Goal: Task Accomplishment & Management: Complete application form

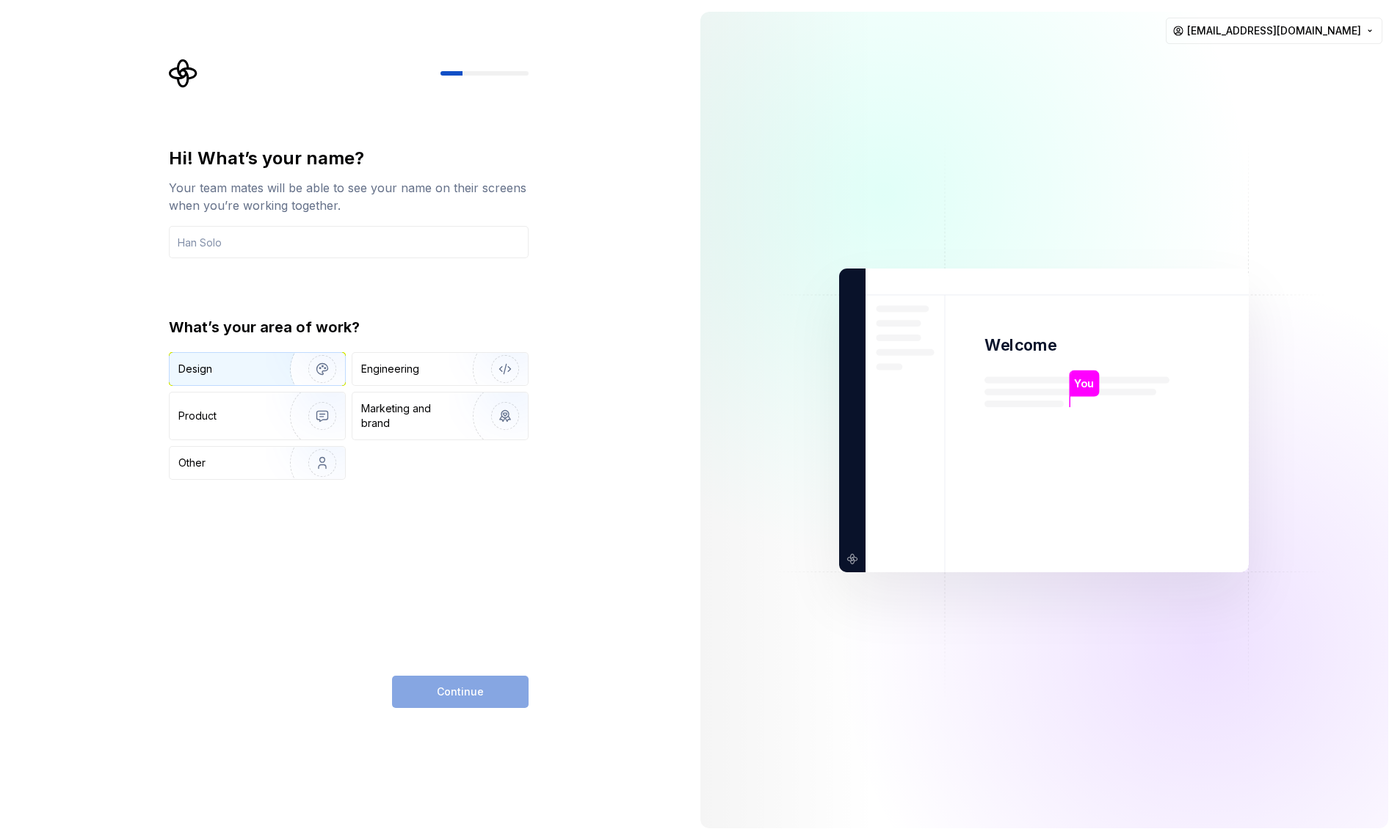
click at [239, 372] on div "Design" at bounding box center [225, 369] width 92 height 15
click at [292, 248] on input "text" at bounding box center [349, 241] width 359 height 32
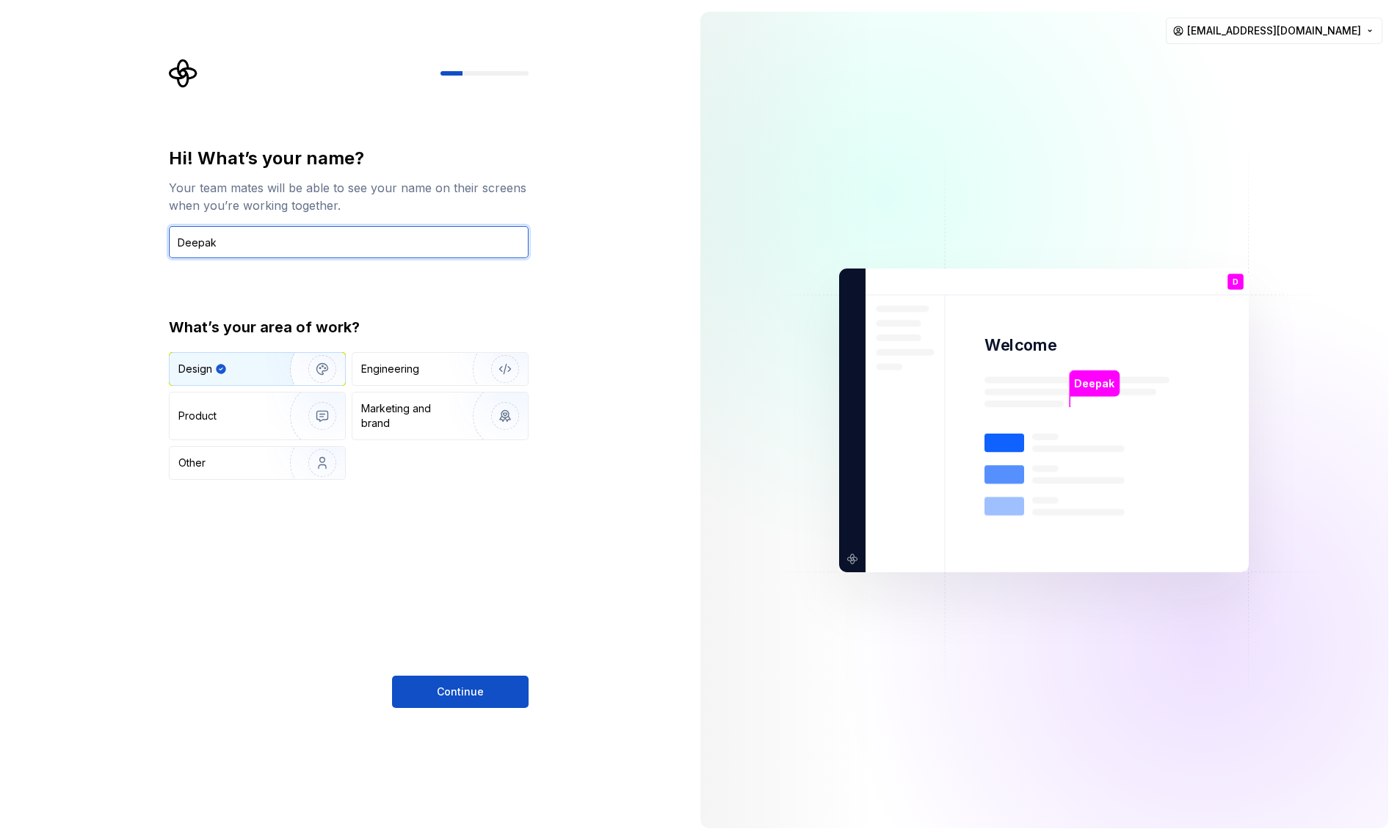
type input "Deepak"
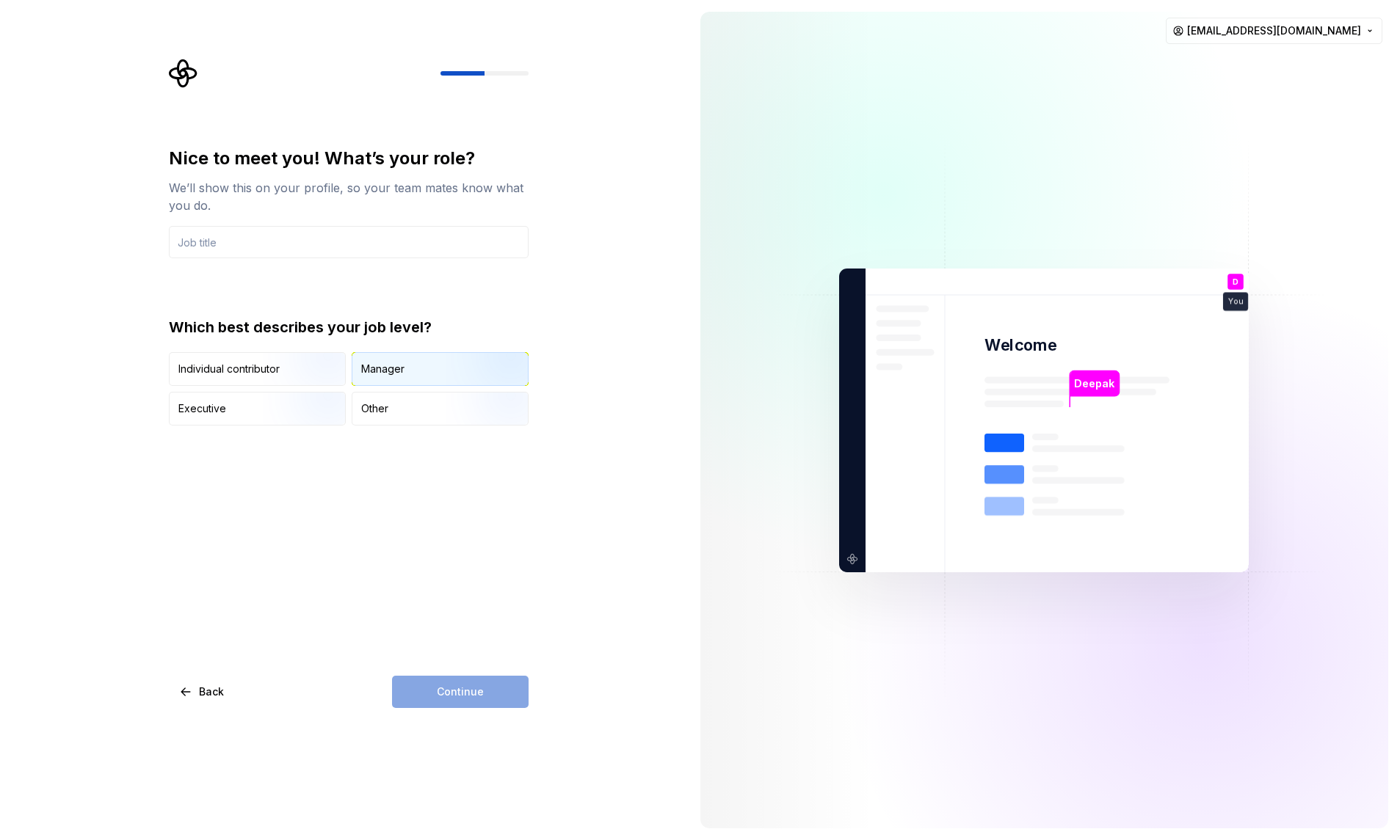
click at [394, 357] on div "Manager" at bounding box center [440, 369] width 176 height 32
click at [316, 382] on img "button" at bounding box center [310, 388] width 94 height 98
click at [421, 353] on div "Manager" at bounding box center [440, 369] width 176 height 32
click at [441, 671] on div "Nice to meet you! What’s your role? We’ll show this on your profile, so your te…" at bounding box center [349, 428] width 359 height 561
click at [373, 239] on input "text" at bounding box center [349, 241] width 359 height 32
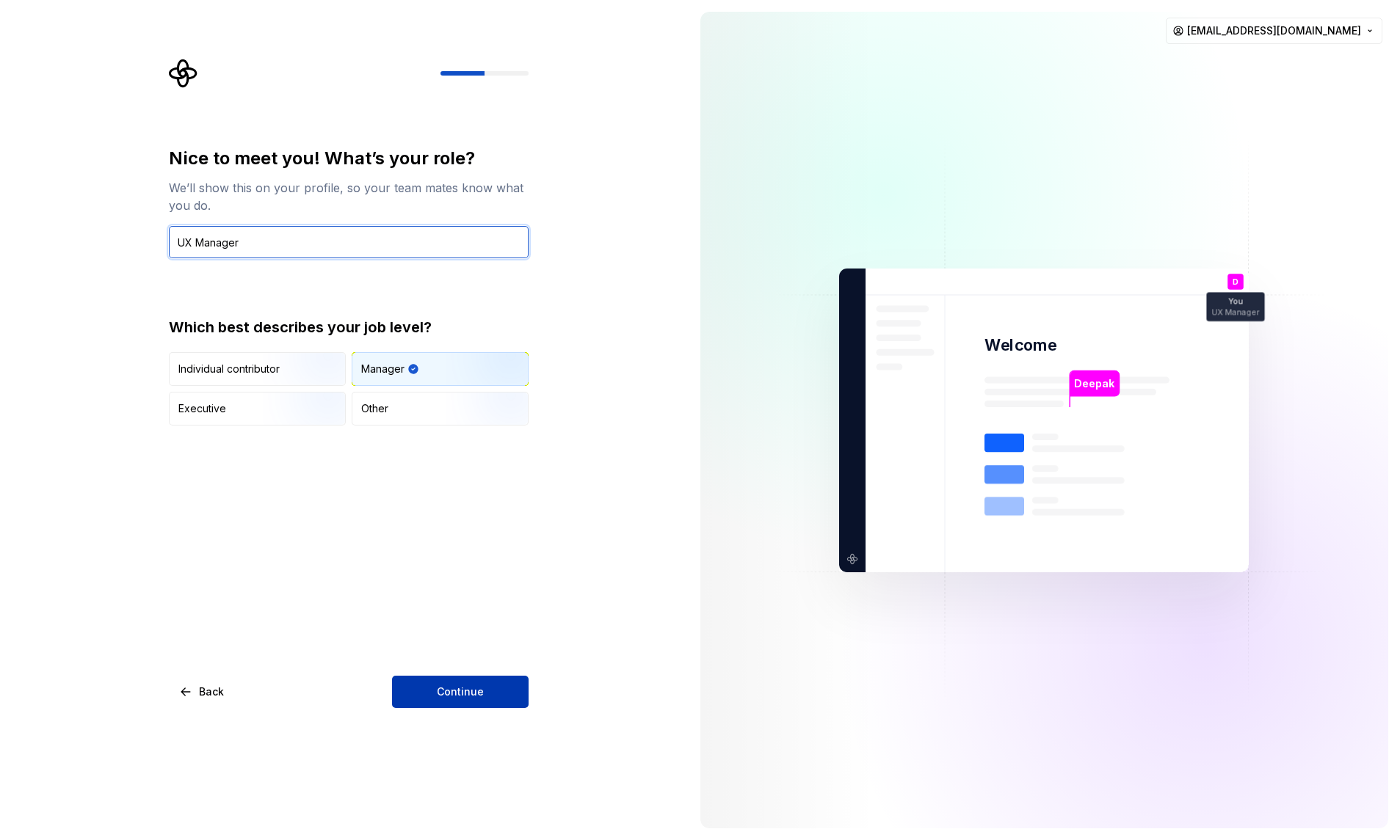
type input "UX Manager"
click at [489, 706] on button "Continue" at bounding box center [459, 691] width 136 height 32
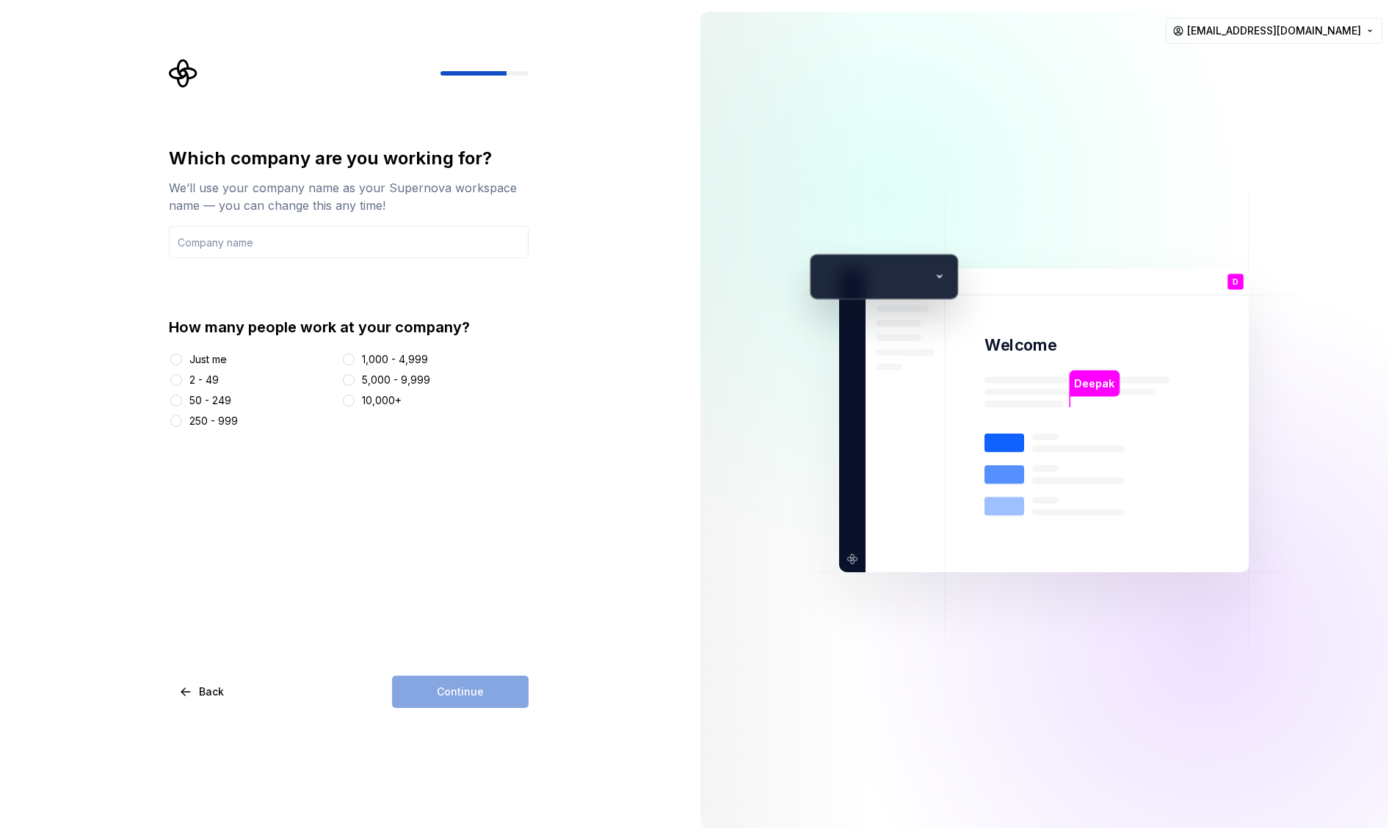
click at [202, 376] on div "2 - 49" at bounding box center [204, 380] width 29 height 15
click at [182, 376] on button "2 - 49" at bounding box center [176, 380] width 12 height 12
click at [268, 246] on input "text" at bounding box center [349, 241] width 359 height 32
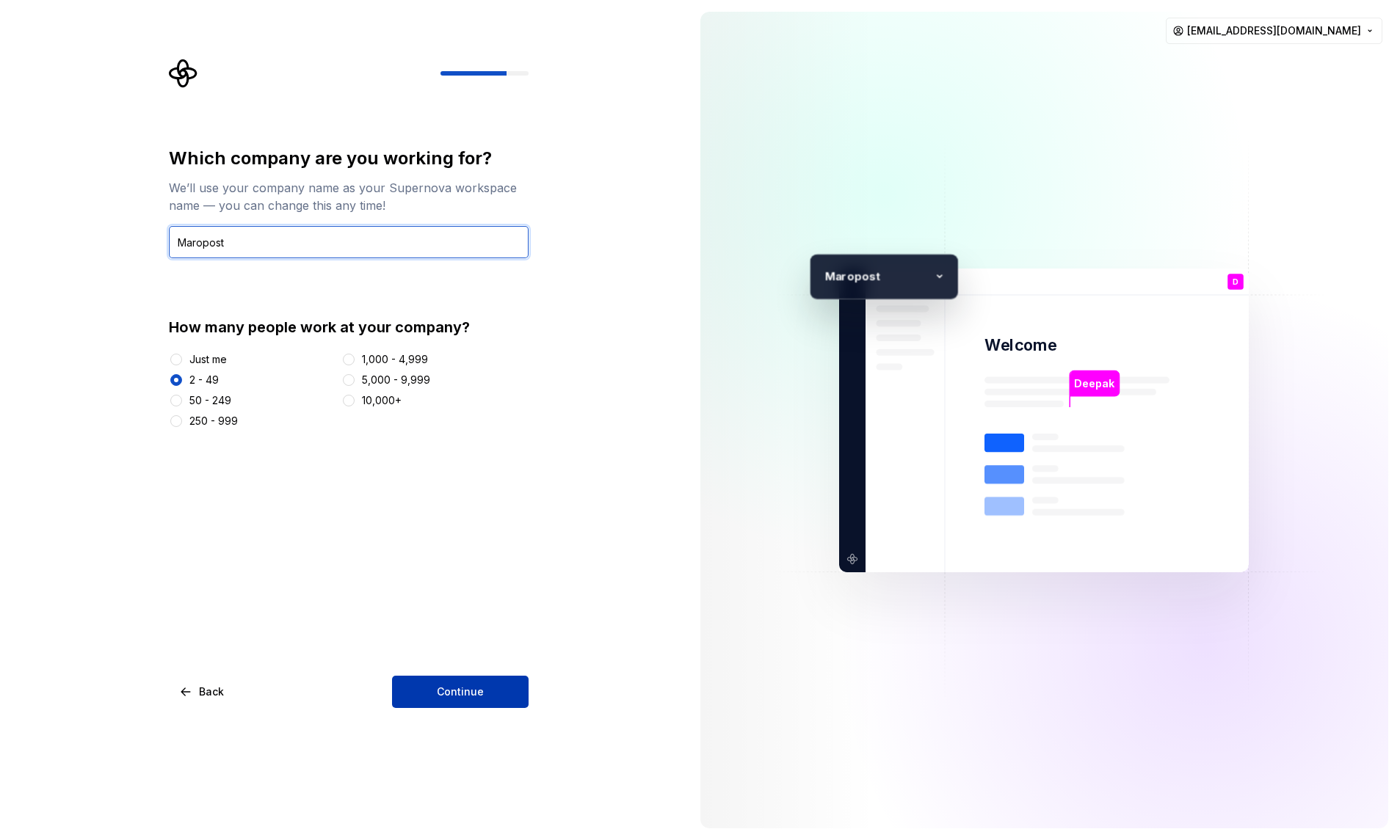
type input "Maropost"
click at [501, 696] on button "Continue" at bounding box center [459, 691] width 136 height 32
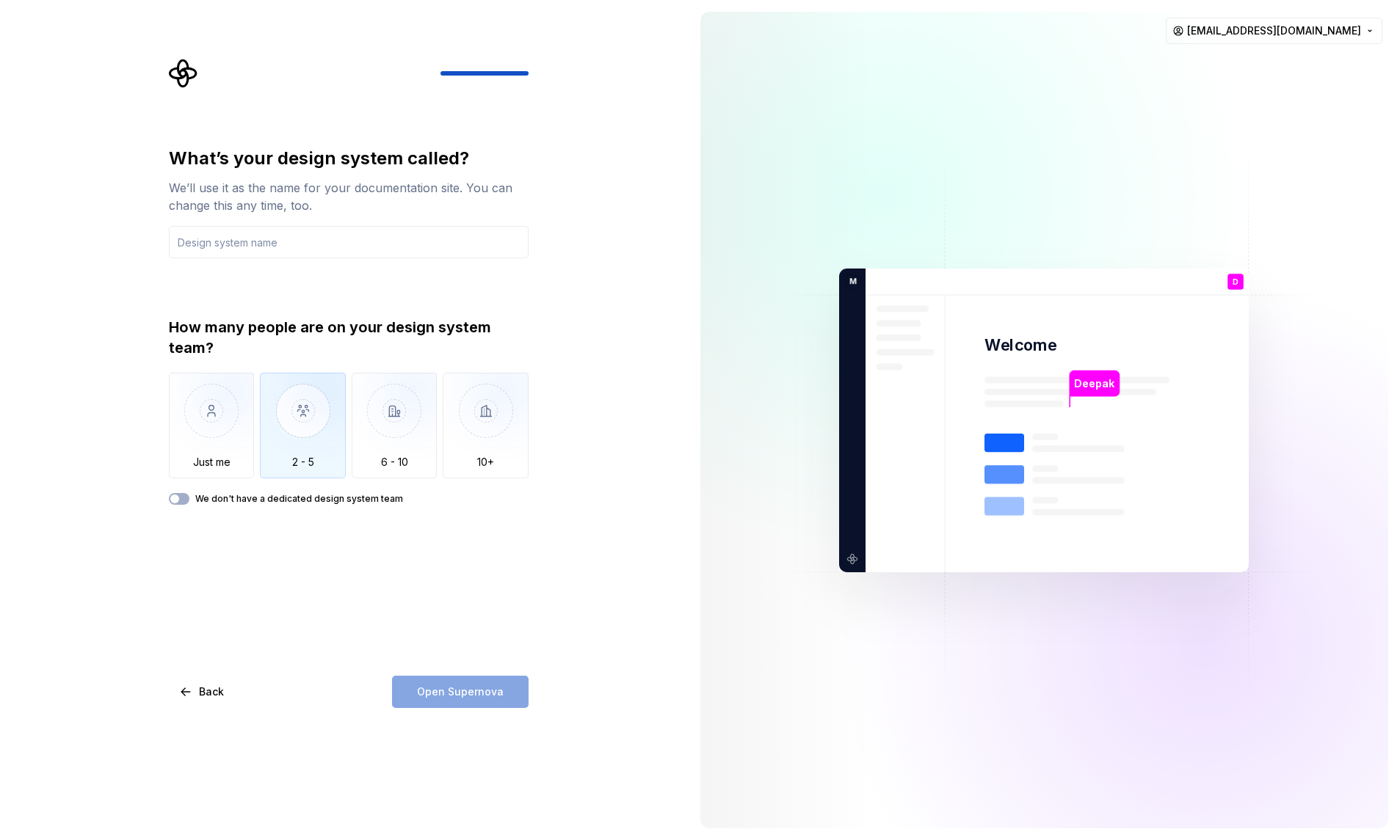
click at [297, 418] on img "button" at bounding box center [302, 422] width 85 height 98
click at [232, 424] on img "button" at bounding box center [211, 422] width 85 height 98
click at [289, 423] on img "button" at bounding box center [302, 422] width 85 height 98
click at [177, 498] on span "button" at bounding box center [174, 499] width 9 height 9
click at [385, 228] on input "text" at bounding box center [349, 241] width 359 height 32
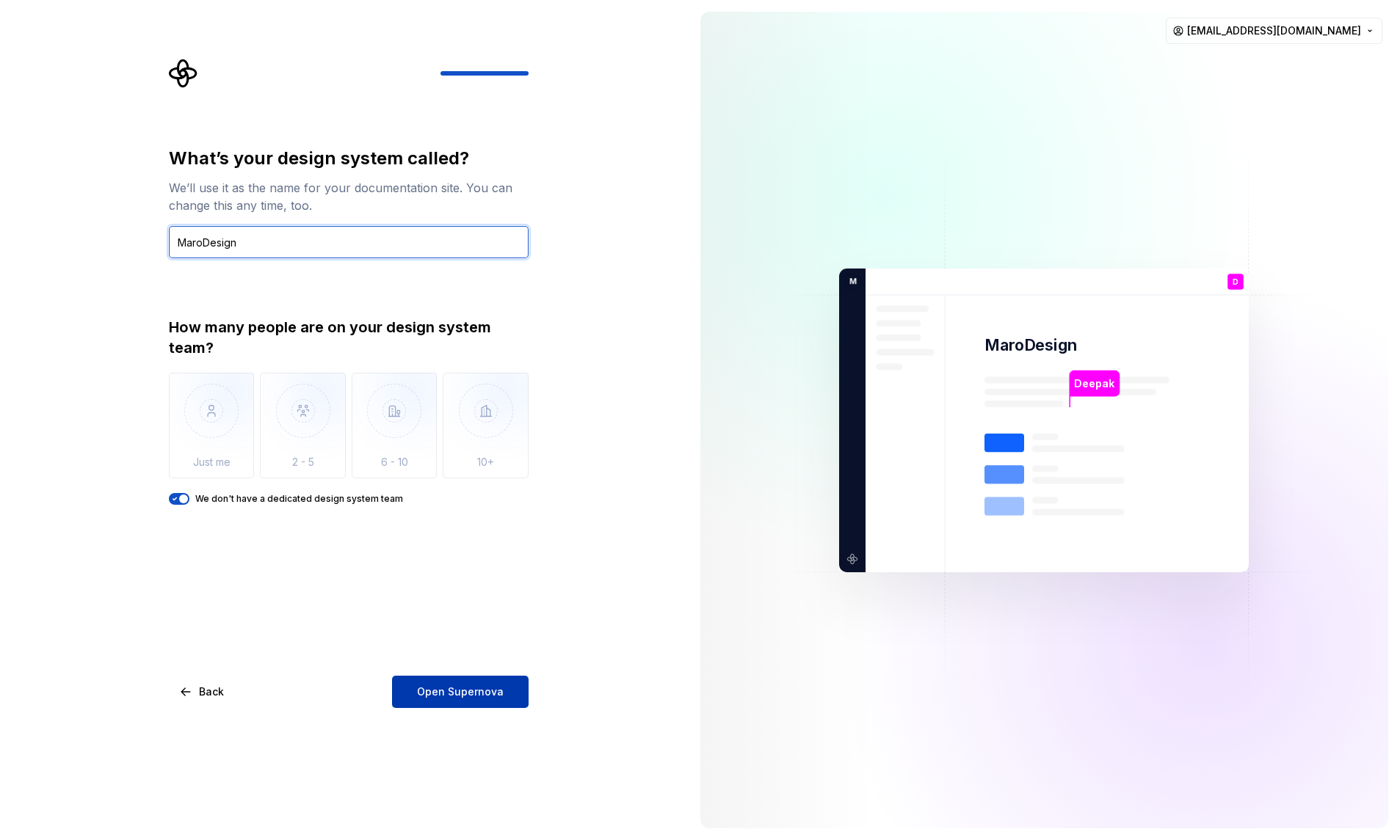
type input "MaroDesign"
click at [474, 697] on span "Open Supernova" at bounding box center [460, 691] width 86 height 15
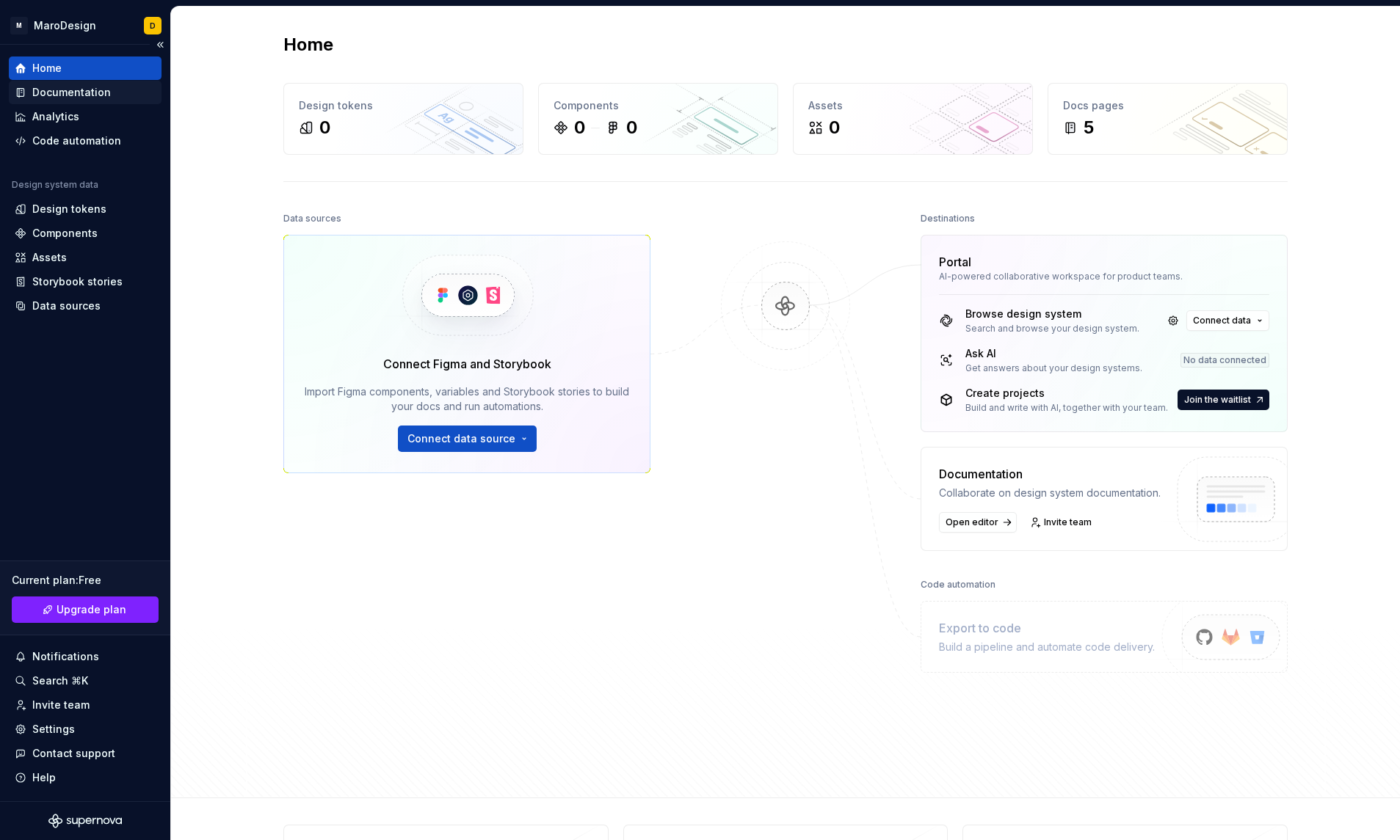
click at [93, 91] on div "Documentation" at bounding box center [72, 92] width 79 height 15
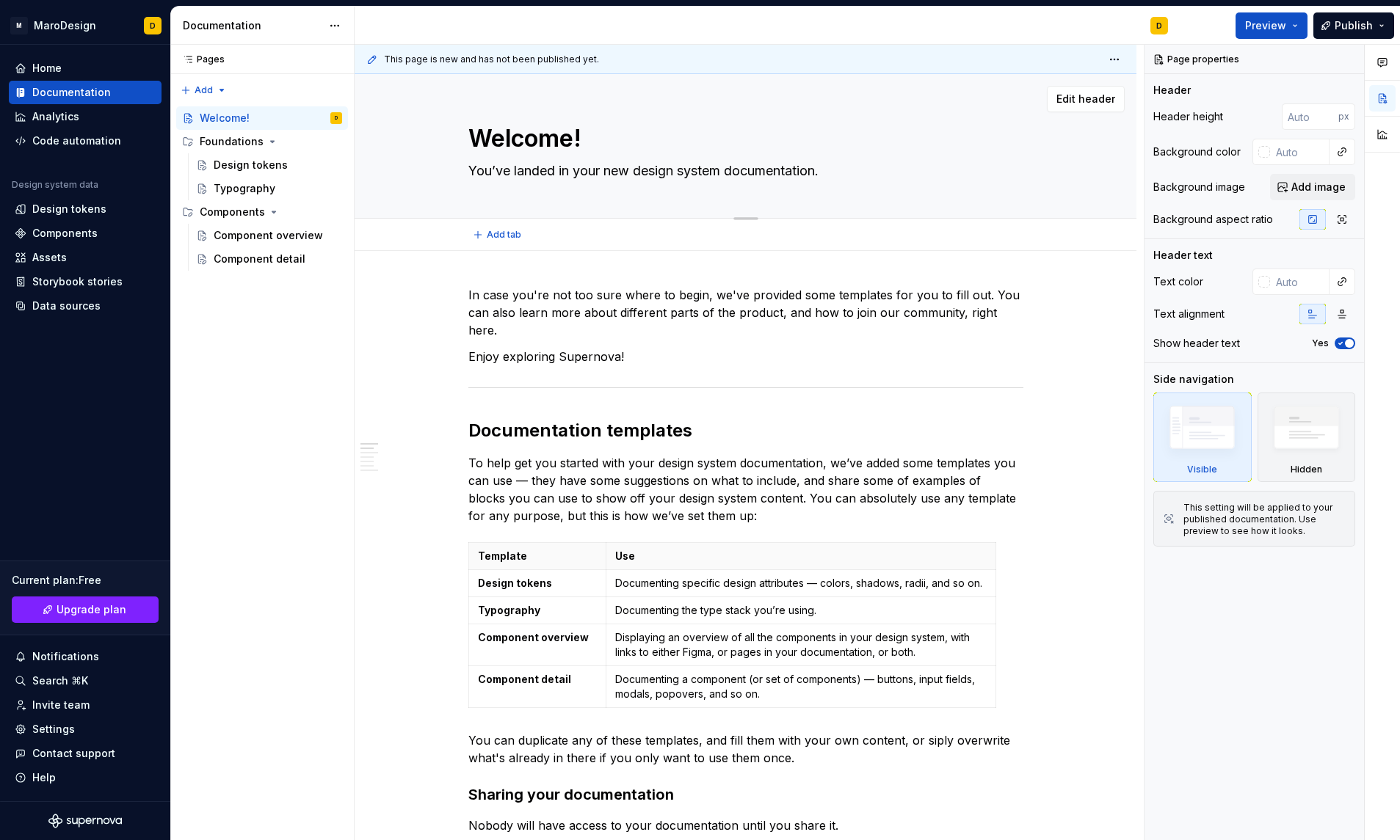
click at [556, 138] on textarea "Welcome!" at bounding box center [742, 138] width 555 height 35
click at [579, 138] on textarea "Welcome!" at bounding box center [742, 138] width 555 height 35
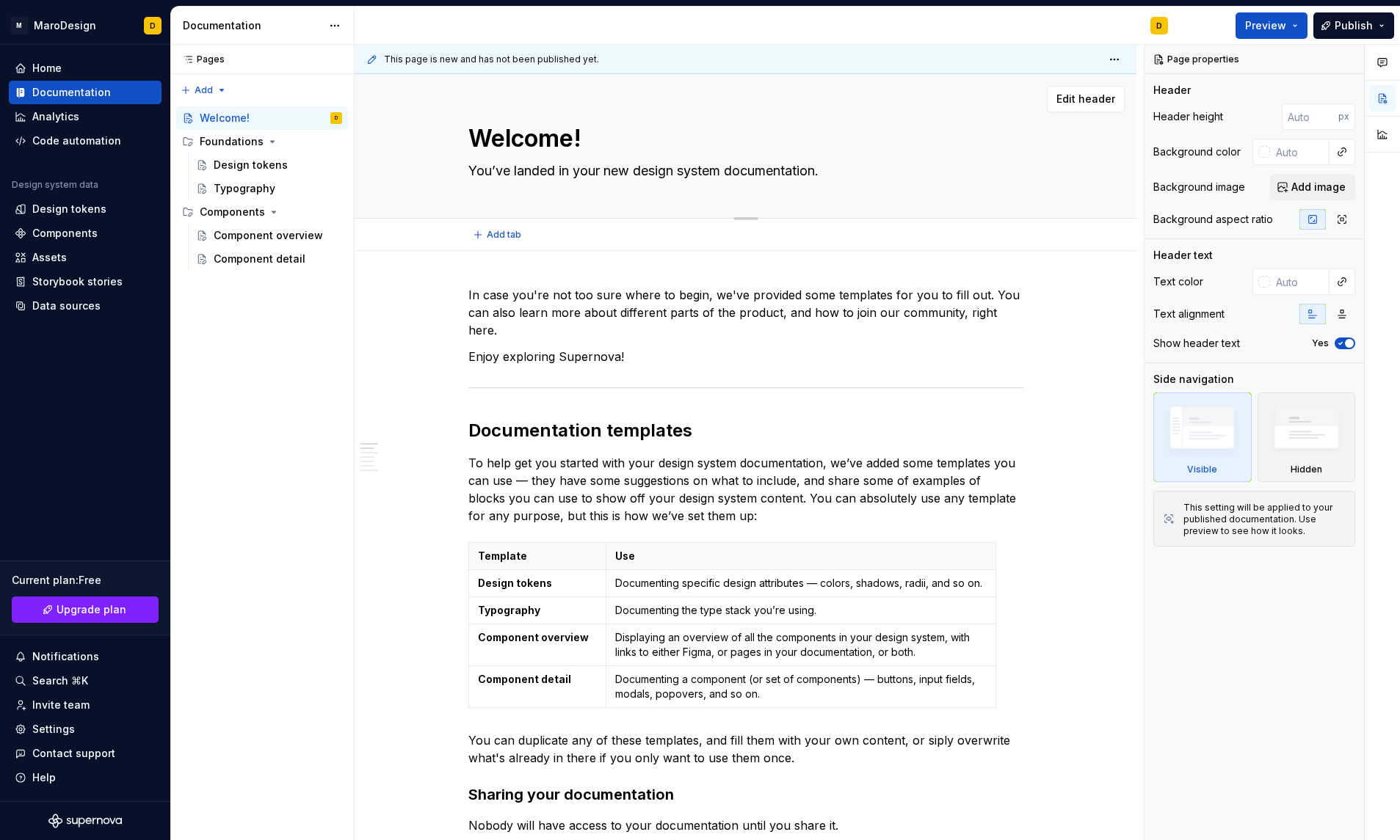
click at [579, 138] on textarea "Welcome!" at bounding box center [742, 138] width 555 height 35
click at [276, 164] on div "Design tokens" at bounding box center [251, 165] width 75 height 15
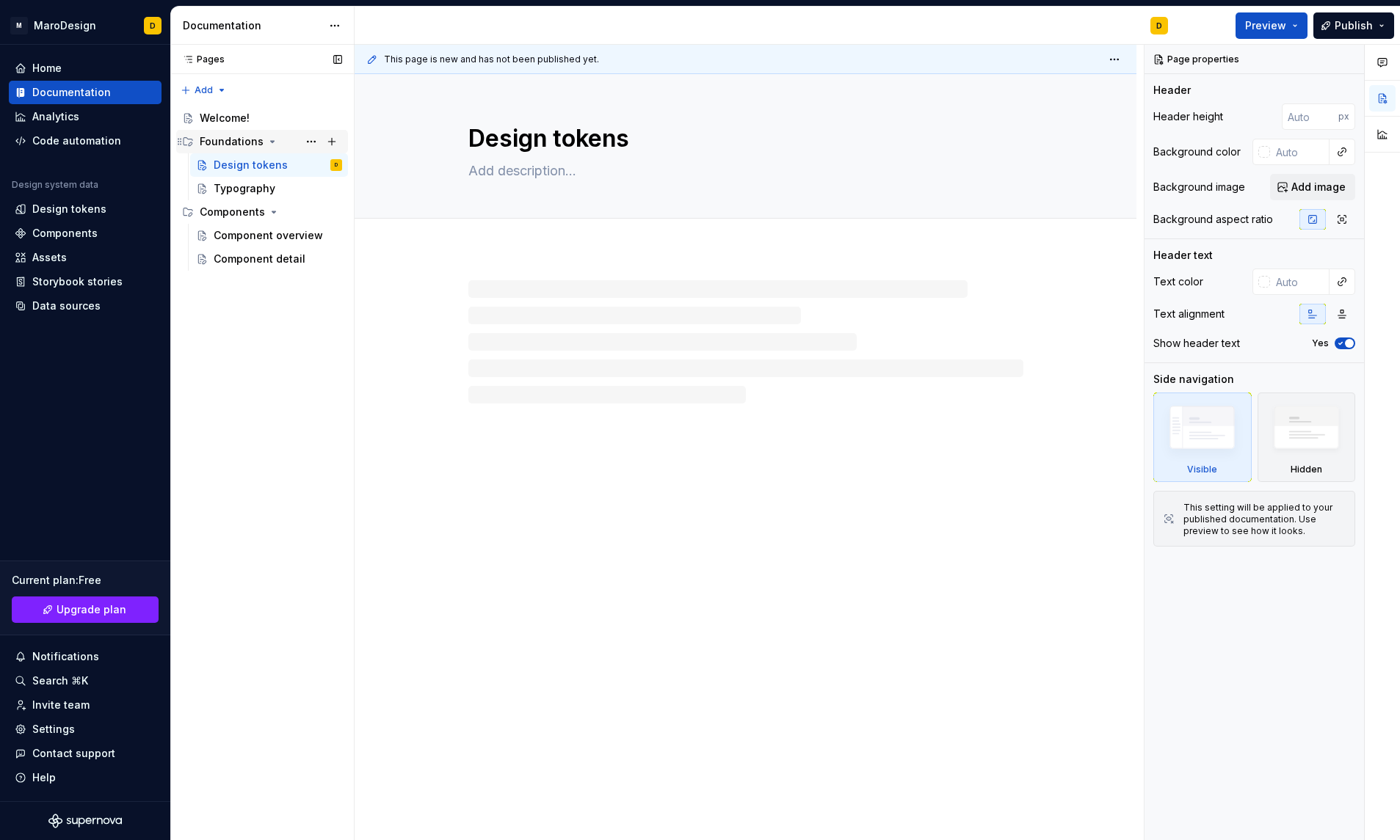
click at [251, 146] on div "Foundations" at bounding box center [231, 141] width 64 height 15
click at [248, 147] on div "Foundations" at bounding box center [231, 141] width 64 height 15
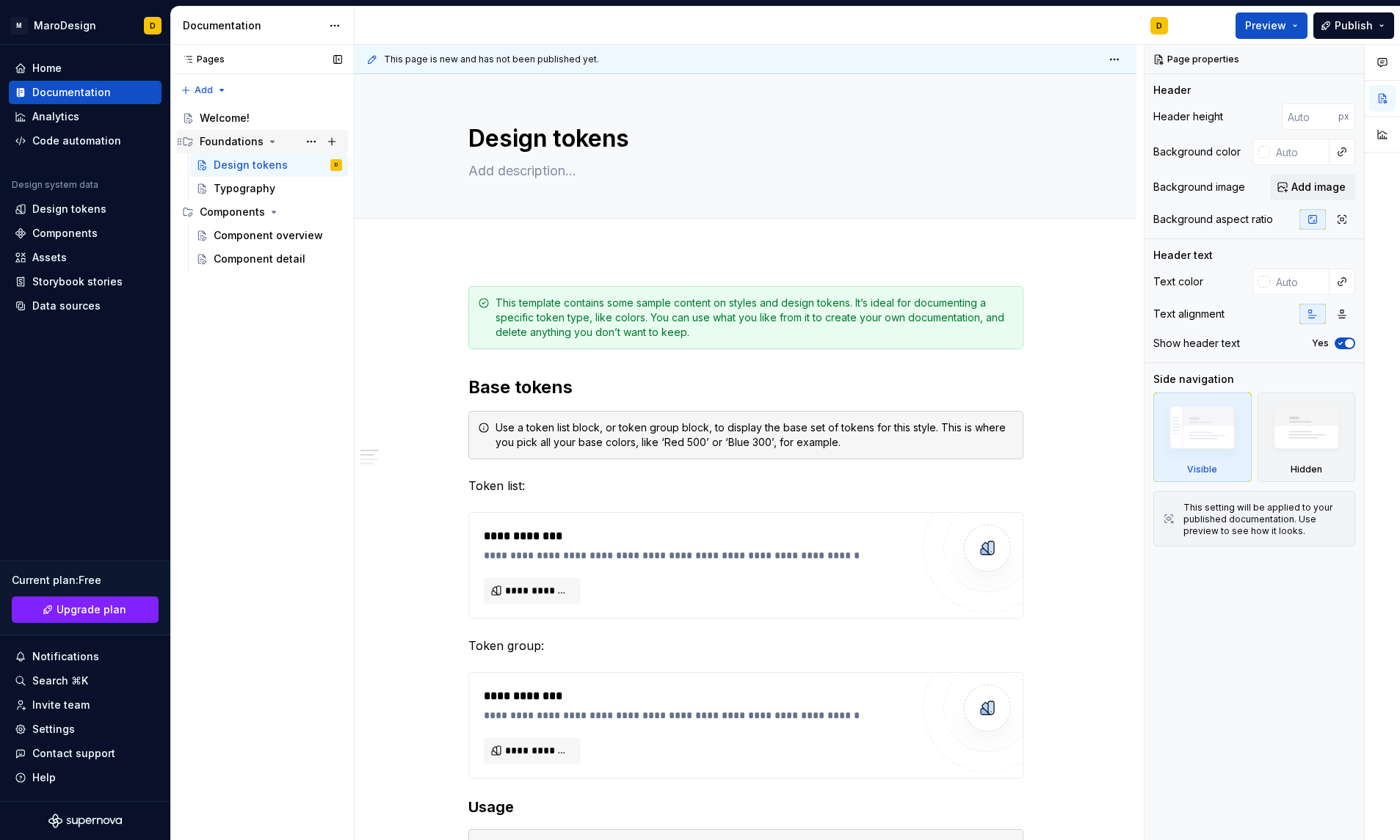
click at [248, 143] on div "Foundations" at bounding box center [231, 141] width 64 height 15
click at [249, 184] on div "Typography" at bounding box center [244, 188] width 62 height 15
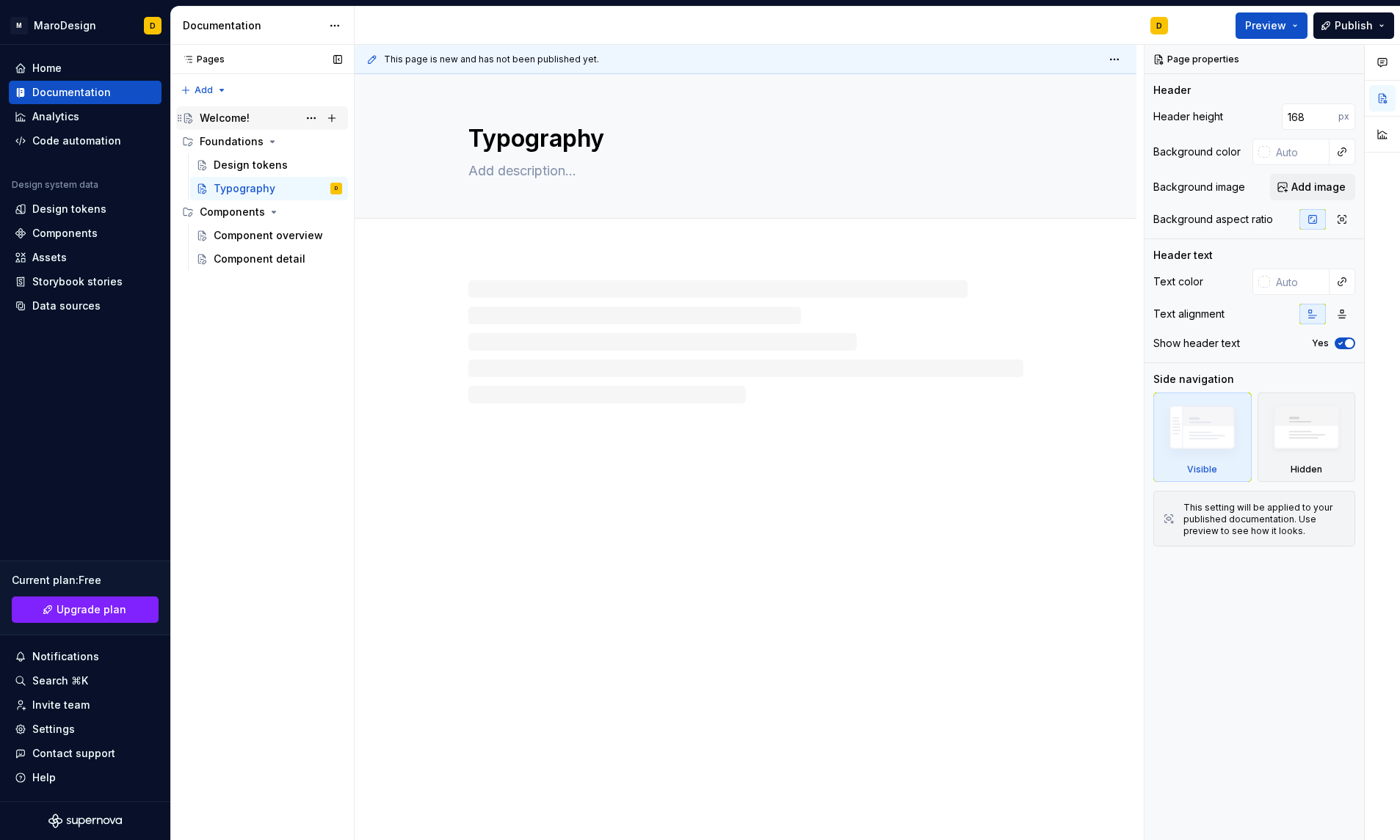
click at [246, 112] on div "Welcome!" at bounding box center [224, 118] width 50 height 15
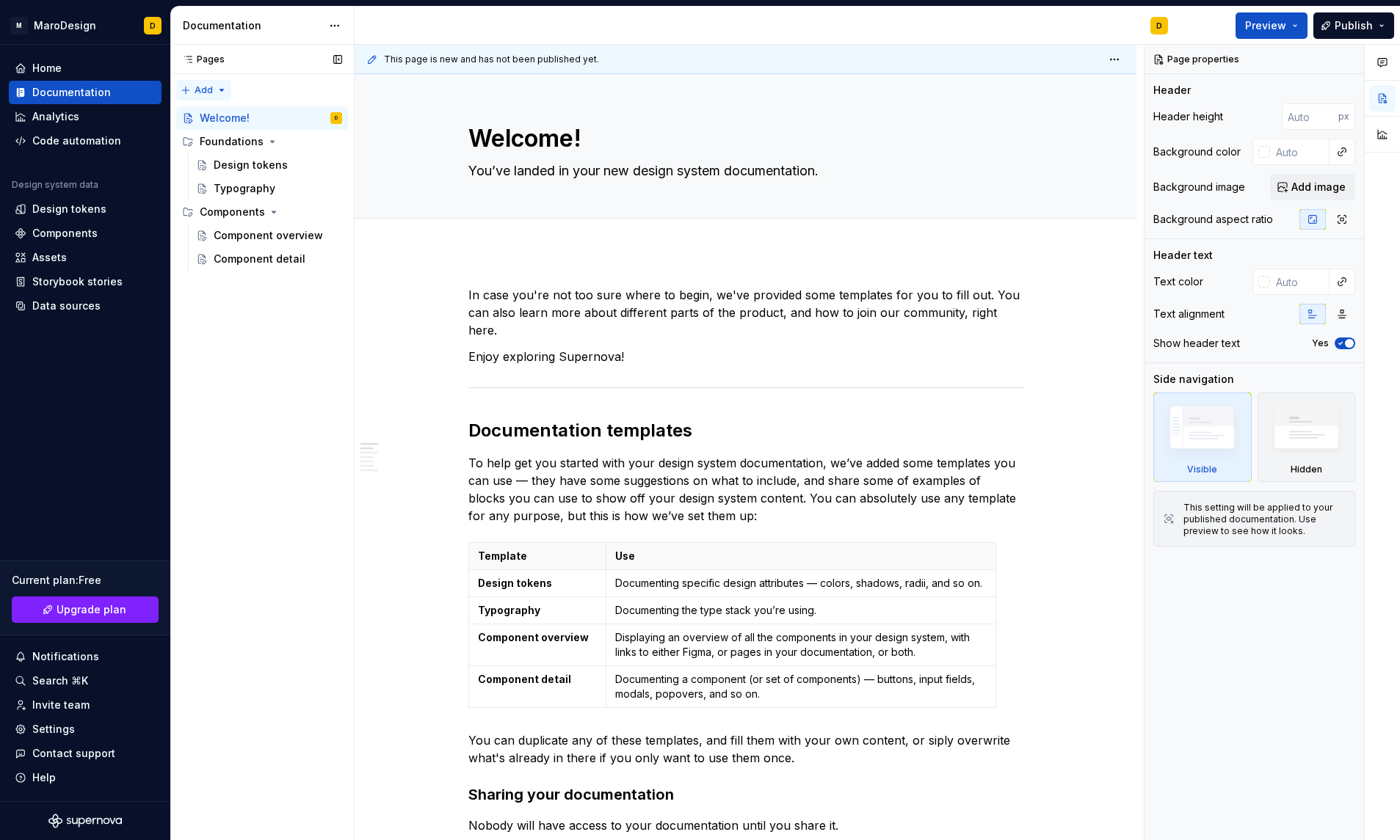
click at [217, 85] on div "Pages Pages Add Accessibility guide for tree Page tree. Navigate the tree with …" at bounding box center [261, 443] width 184 height 796
click at [79, 117] on html "M MaroDesign D Home Documentation Analytics Code automation Design system data …" at bounding box center [700, 420] width 1400 height 840
click at [64, 117] on div "Analytics" at bounding box center [56, 116] width 47 height 15
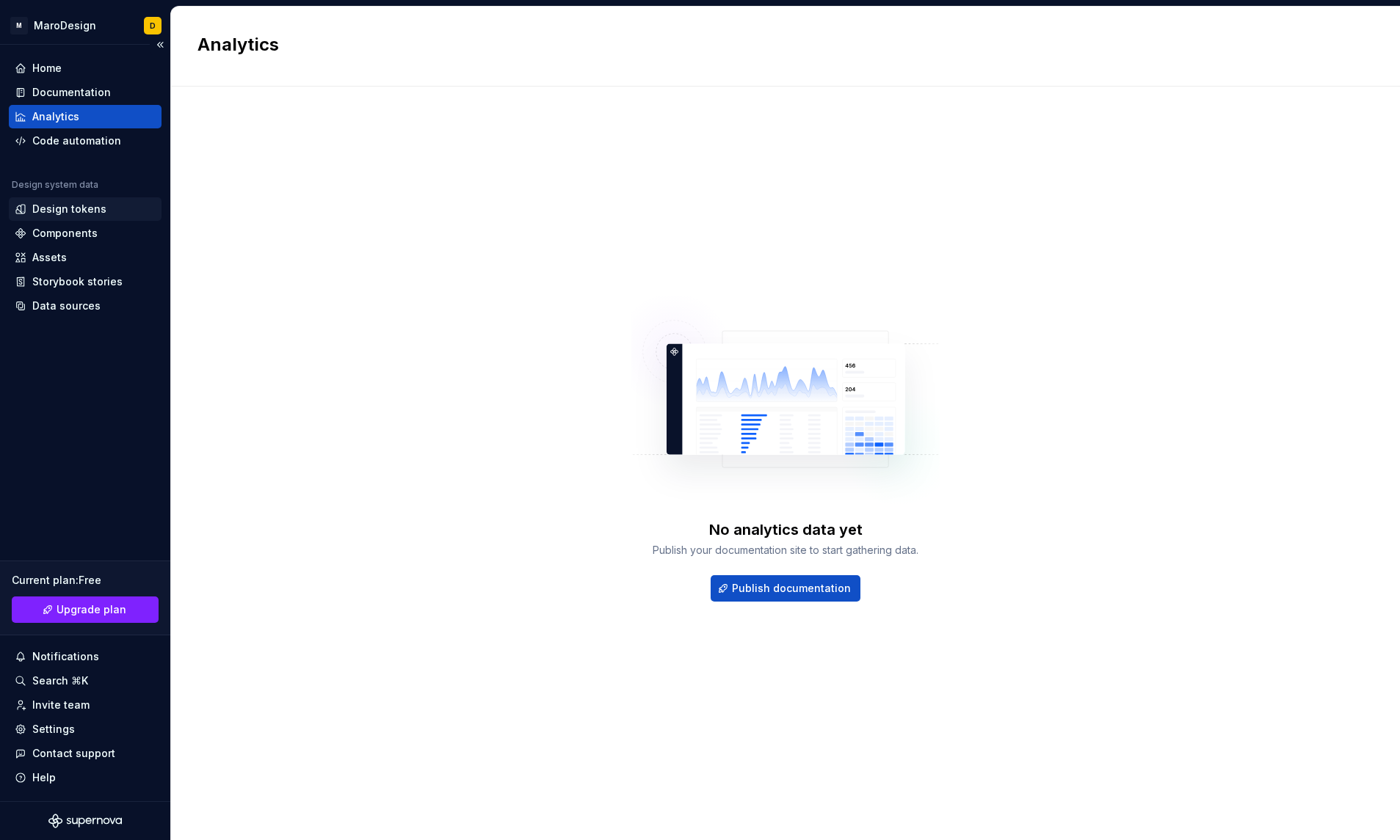
click at [66, 208] on div "Design tokens" at bounding box center [70, 209] width 75 height 15
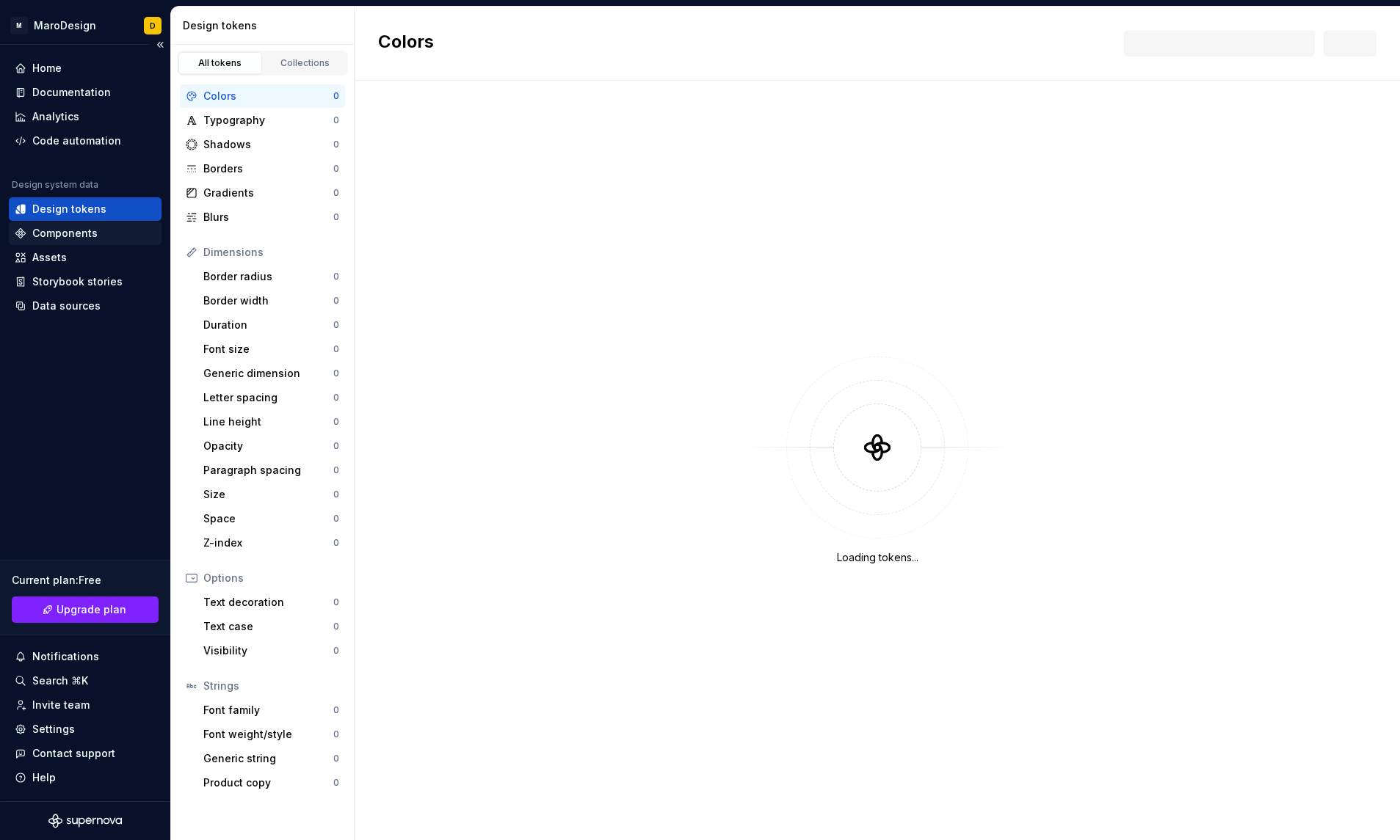
click at [76, 234] on div "Components" at bounding box center [65, 233] width 66 height 15
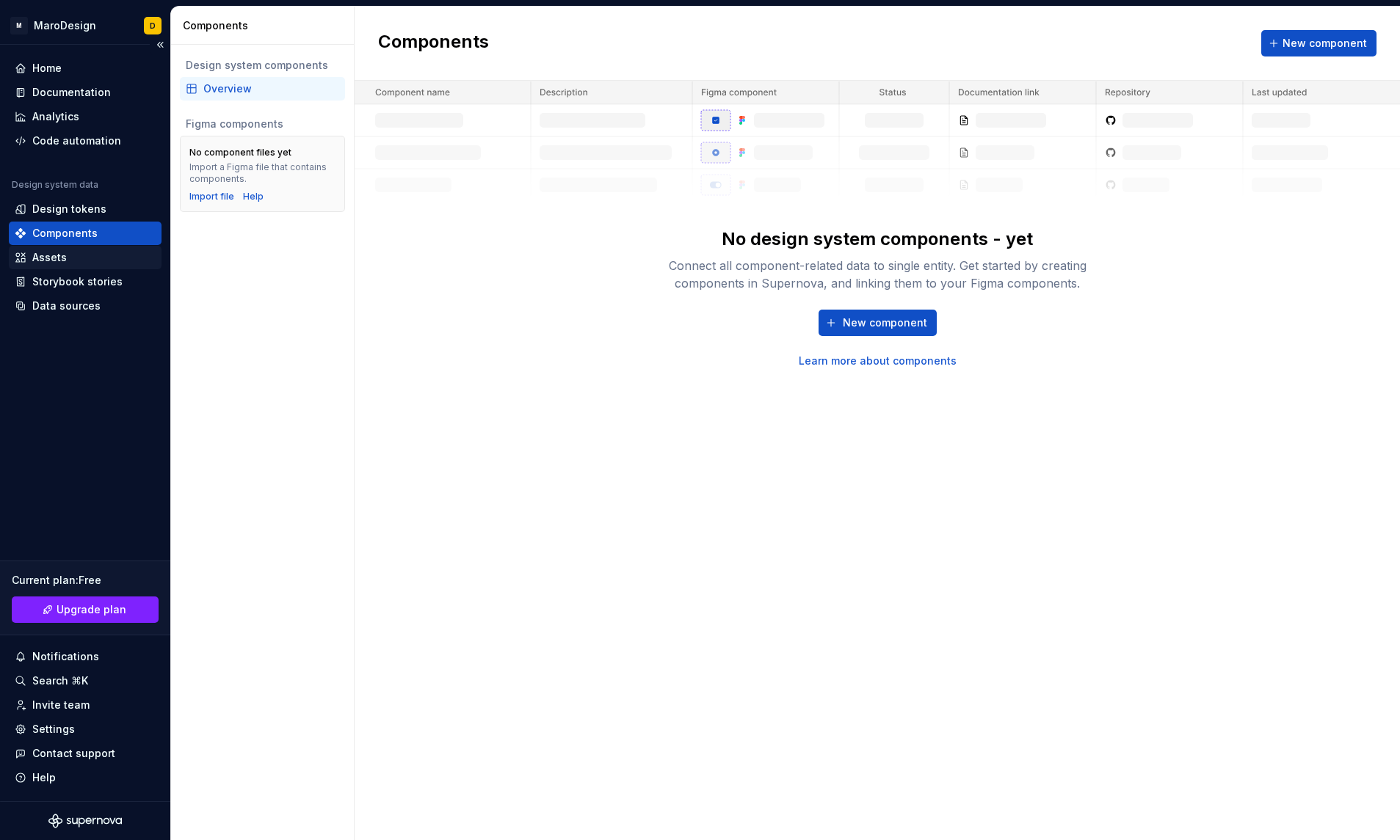
click at [91, 263] on div "Assets" at bounding box center [85, 257] width 141 height 15
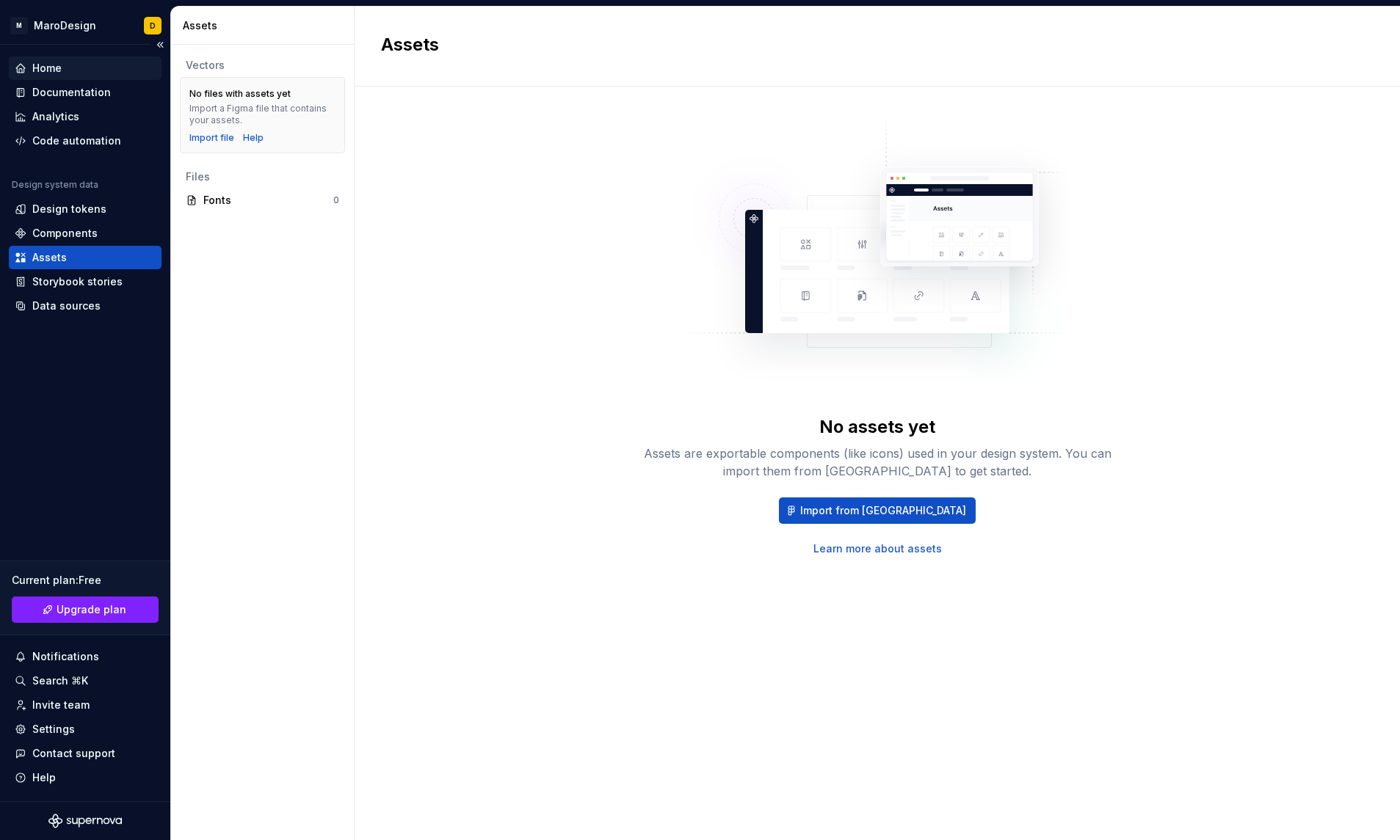
click at [82, 62] on div "Home" at bounding box center [85, 68] width 141 height 15
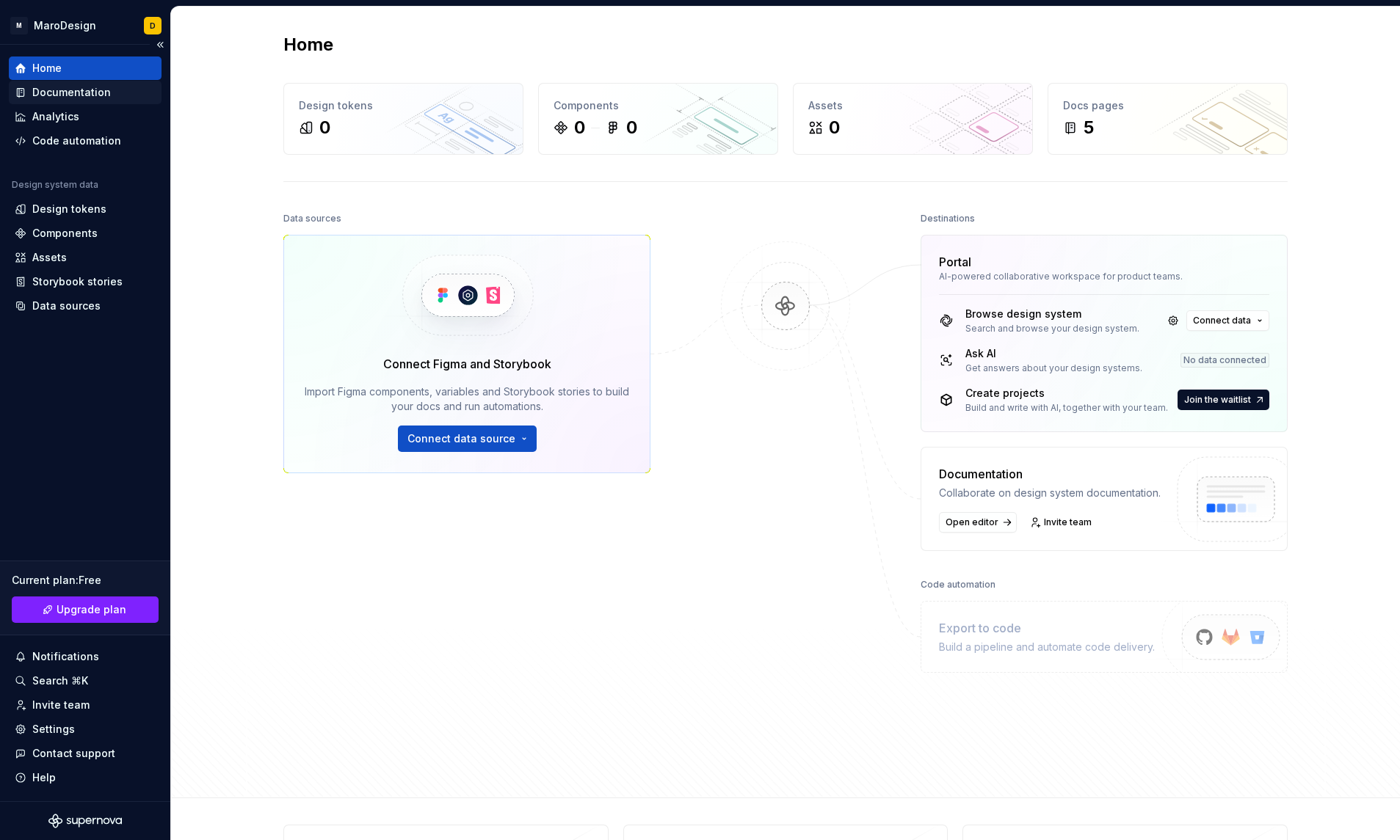
click at [118, 92] on div "Documentation" at bounding box center [85, 92] width 141 height 15
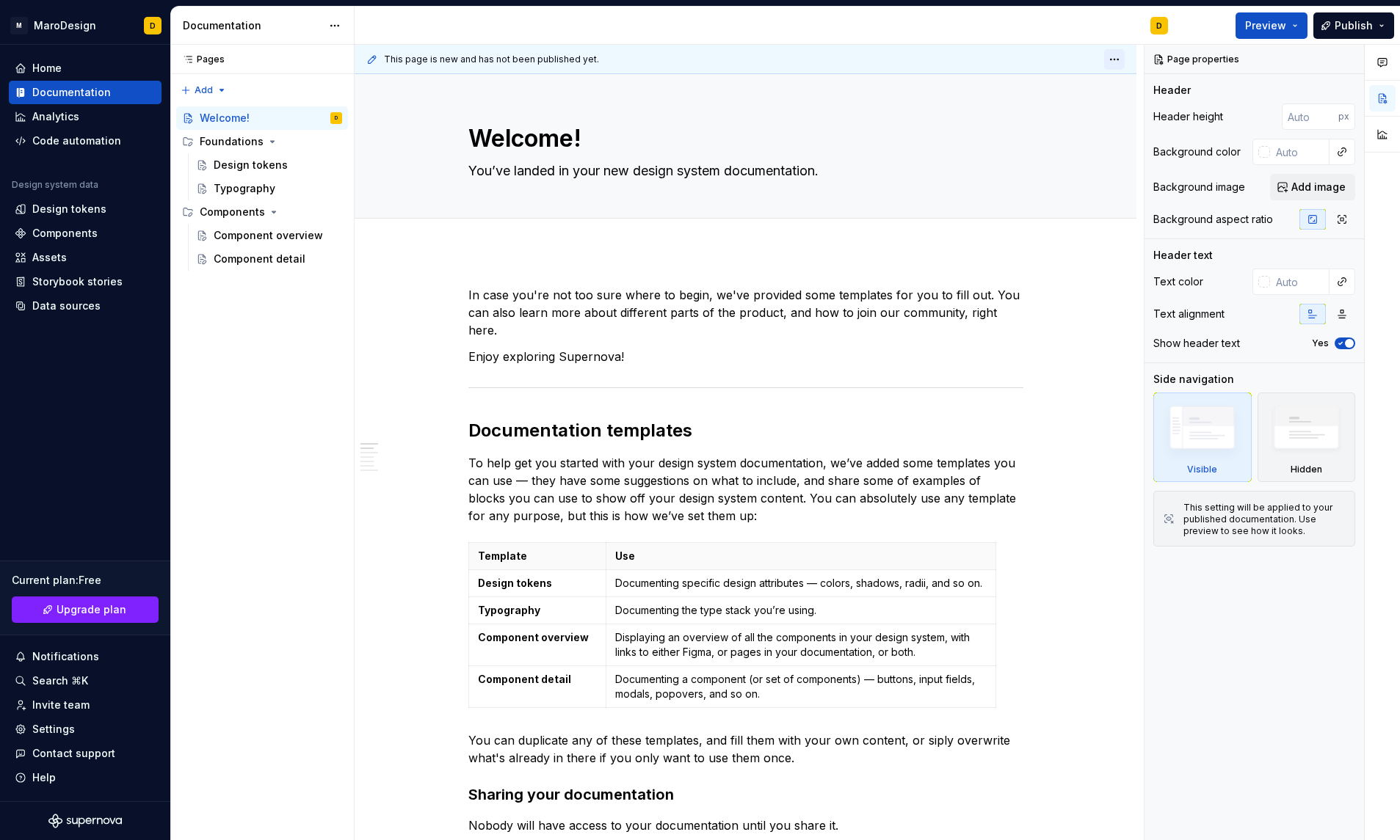
click at [1123, 56] on html "M MaroDesign D Home Documentation Analytics Code automation Design system data …" at bounding box center [700, 420] width 1400 height 840
click at [1016, 75] on div "Open preview Delete page" at bounding box center [1065, 103] width 133 height 61
click at [411, 59] on html "M MaroDesign D Home Documentation Analytics Code automation Design system data …" at bounding box center [700, 420] width 1400 height 840
click at [372, 58] on icon at bounding box center [372, 60] width 12 height 12
click at [374, 58] on icon at bounding box center [371, 59] width 7 height 7
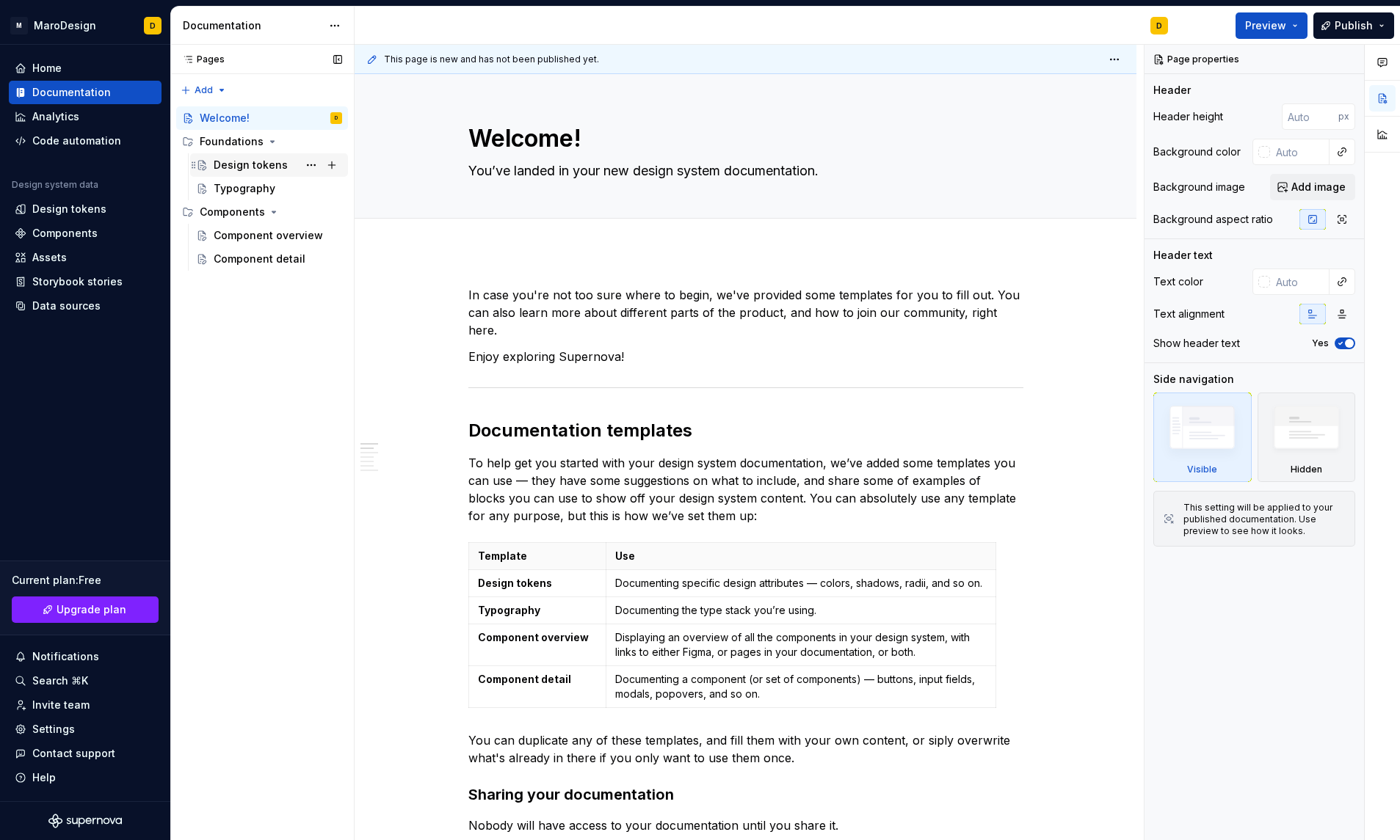
click at [287, 171] on div "Design tokens" at bounding box center [278, 165] width 129 height 21
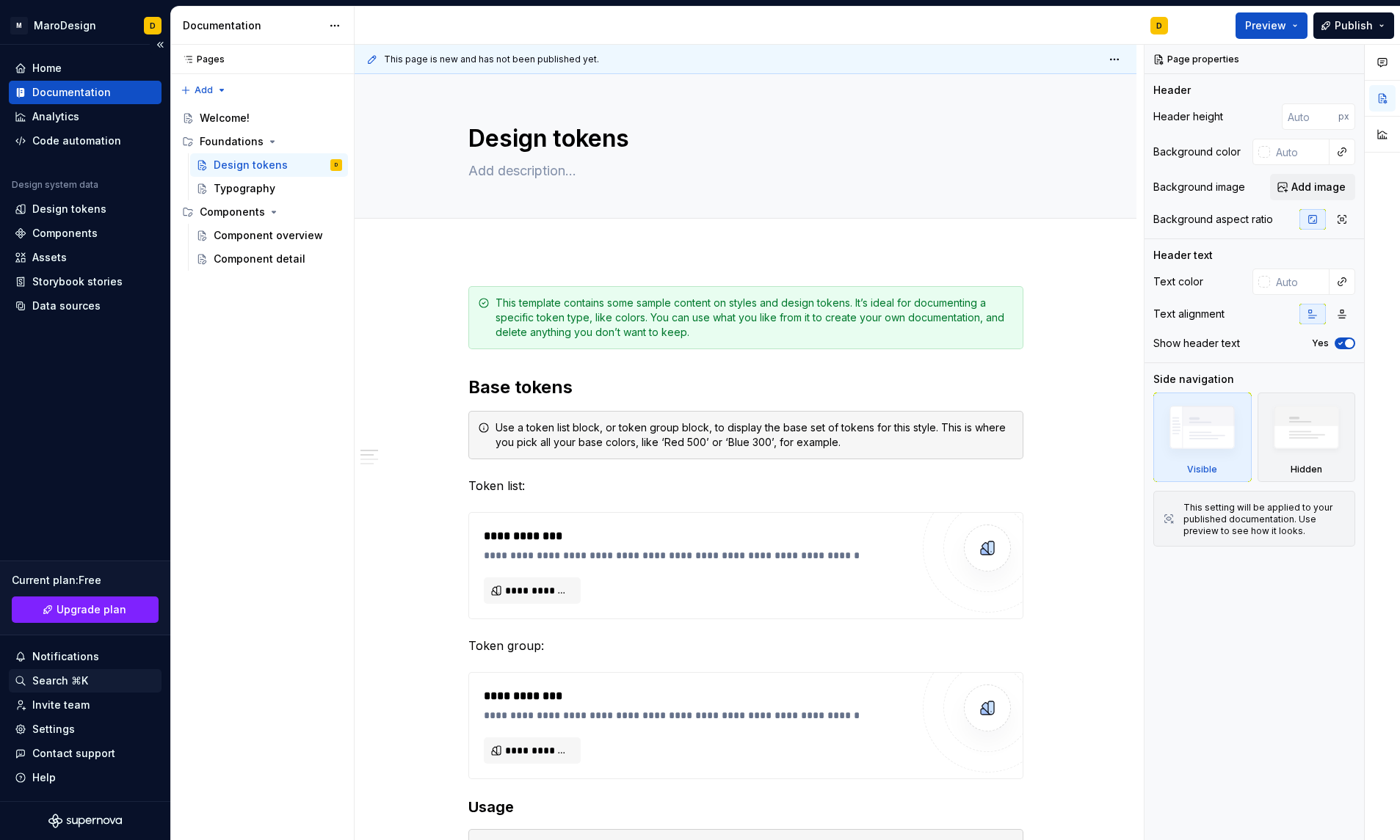
click at [64, 684] on div "Search ⌘K" at bounding box center [60, 680] width 56 height 15
type textarea "*"
